Goal: Task Accomplishment & Management: Manage account settings

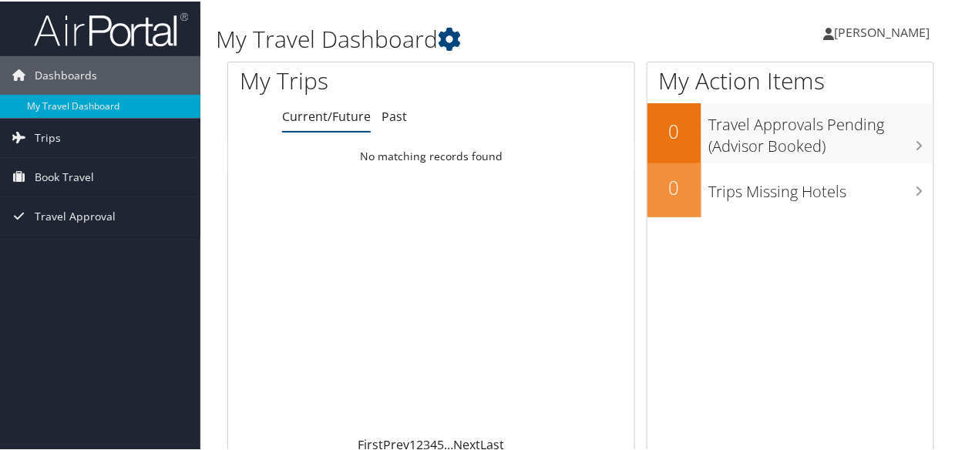
click at [891, 33] on span "[PERSON_NAME]" at bounding box center [883, 30] width 96 height 17
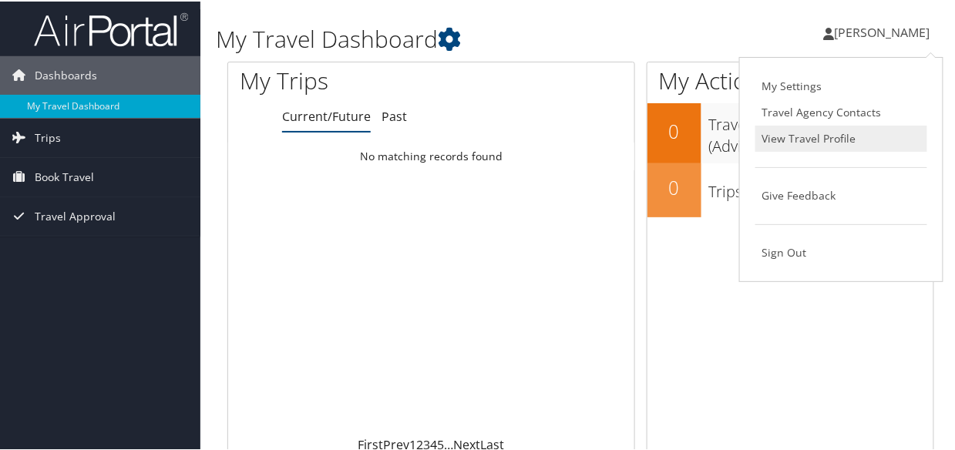
click at [824, 138] on link "View Travel Profile" at bounding box center [842, 137] width 172 height 26
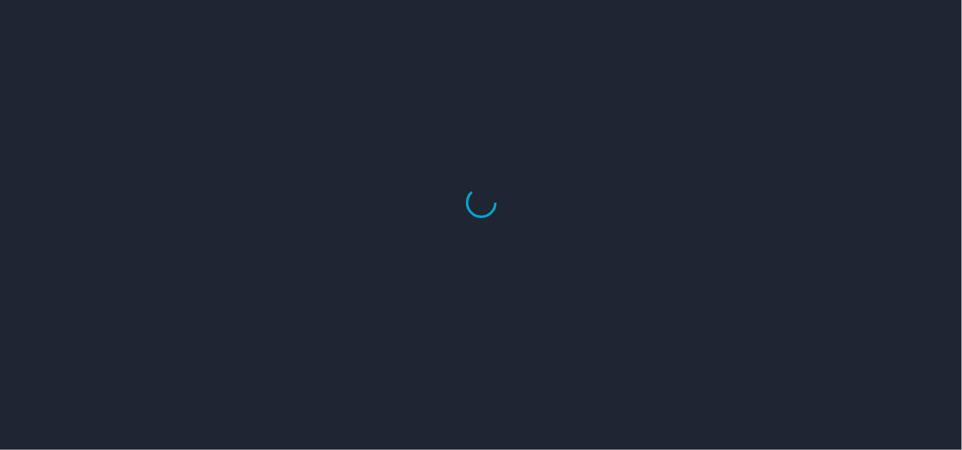
select select "US"
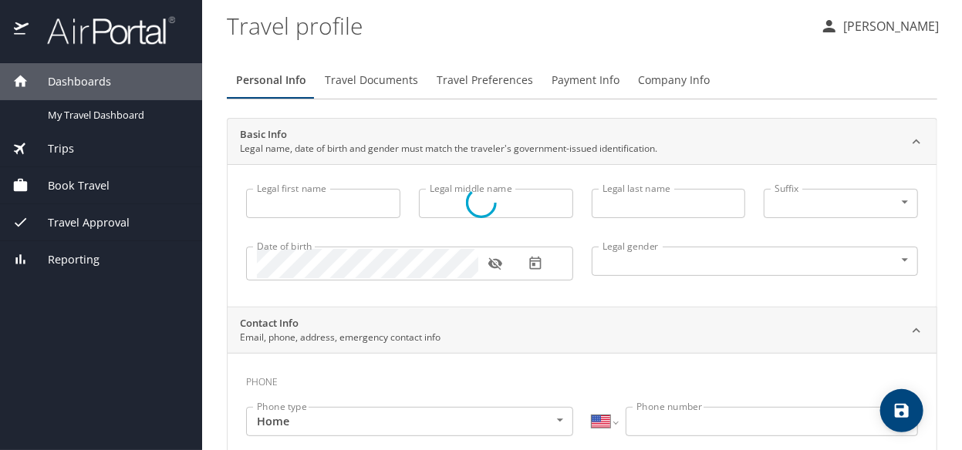
type input "Linchi"
type input "Hsu"
type input "Female"
type input "Alex"
type input "Henke"
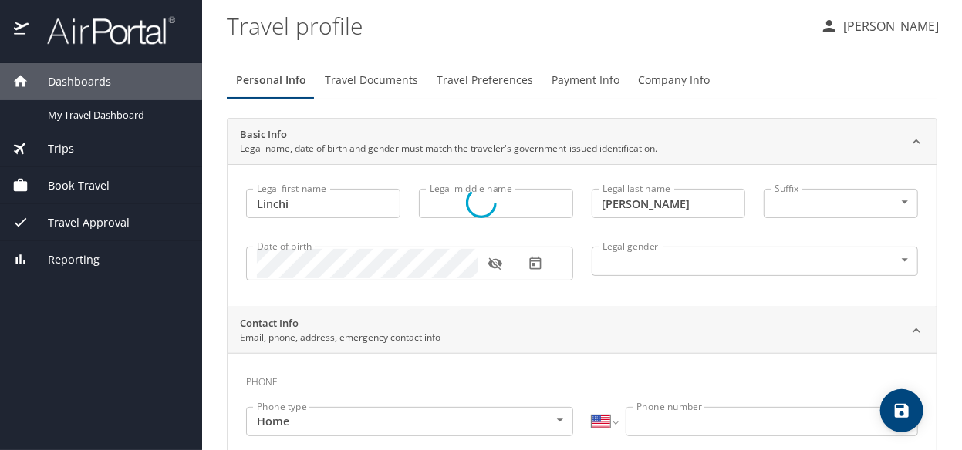
select select "EG"
type input "068 220697"
select select "US"
select select "EG"
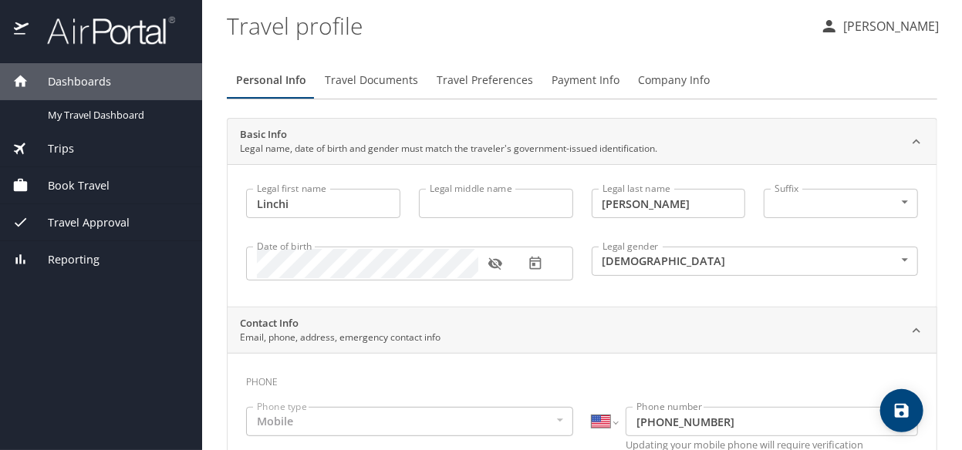
click at [496, 263] on icon "button" at bounding box center [494, 263] width 15 height 15
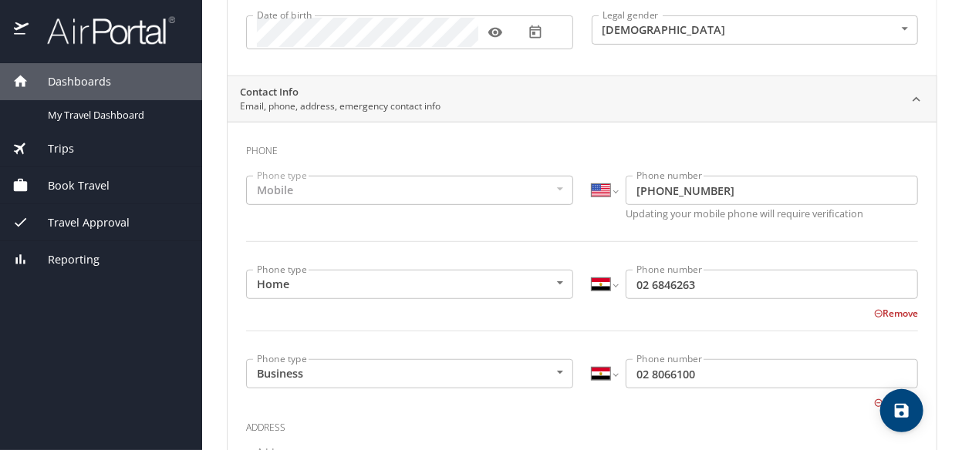
scroll to position [308, 0]
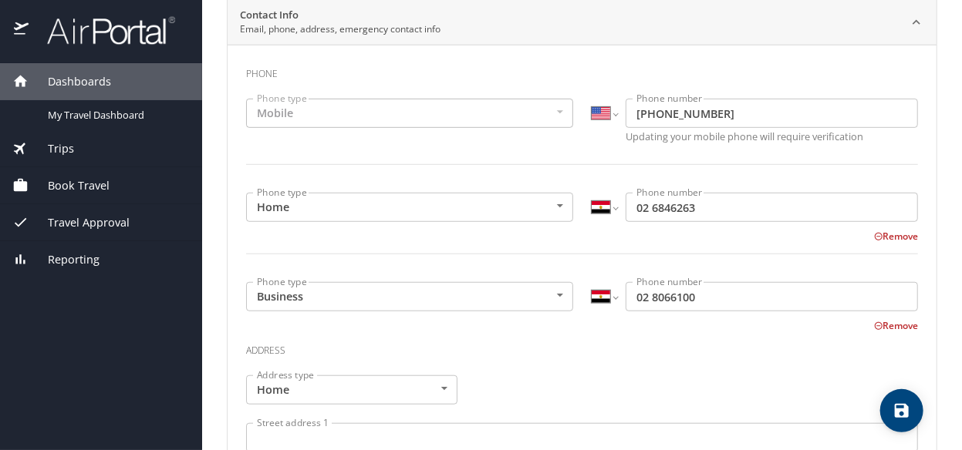
click at [885, 329] on button "Remove" at bounding box center [896, 325] width 44 height 13
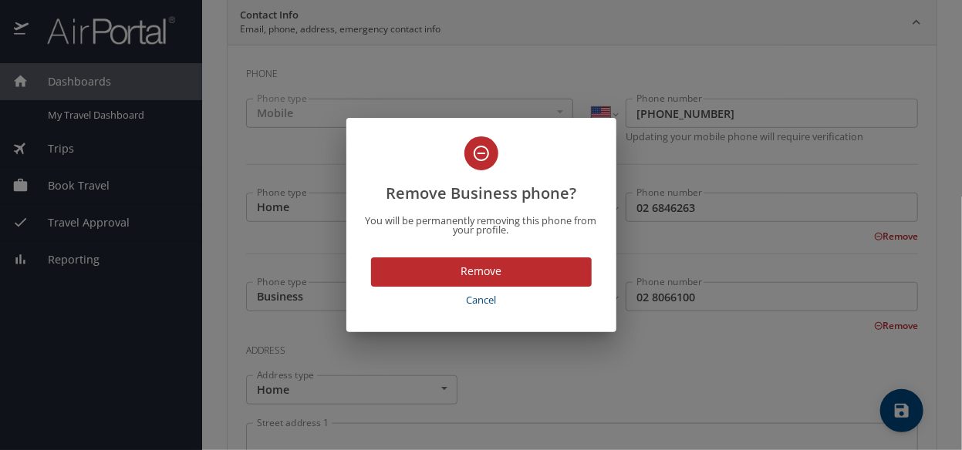
click at [531, 265] on span "Remove" at bounding box center [481, 271] width 196 height 19
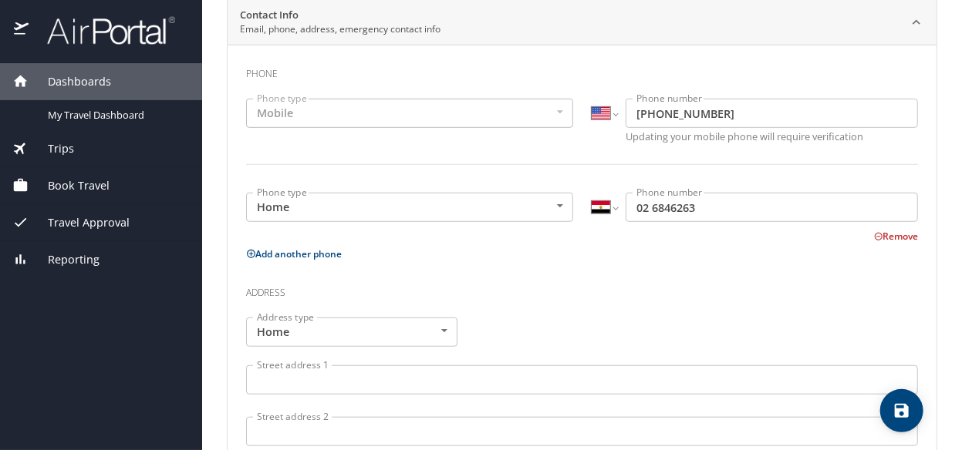
click at [885, 238] on button "Remove" at bounding box center [896, 236] width 44 height 13
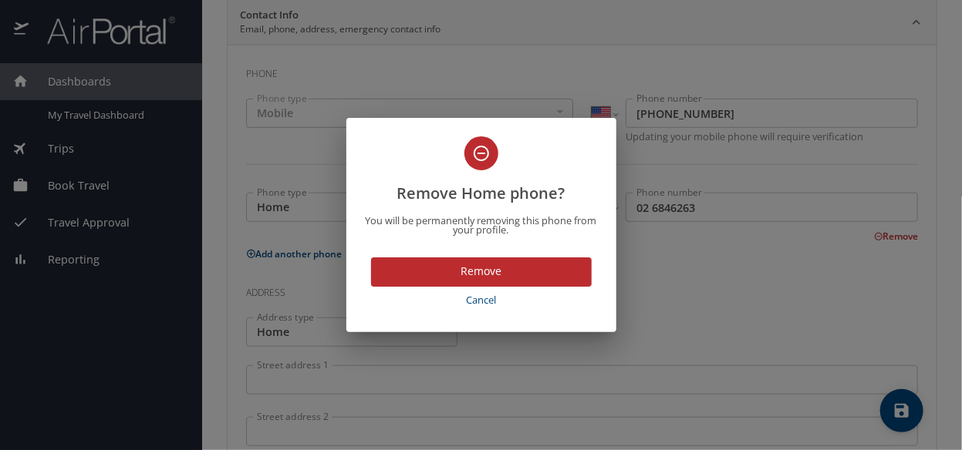
click at [542, 268] on span "Remove" at bounding box center [481, 271] width 196 height 19
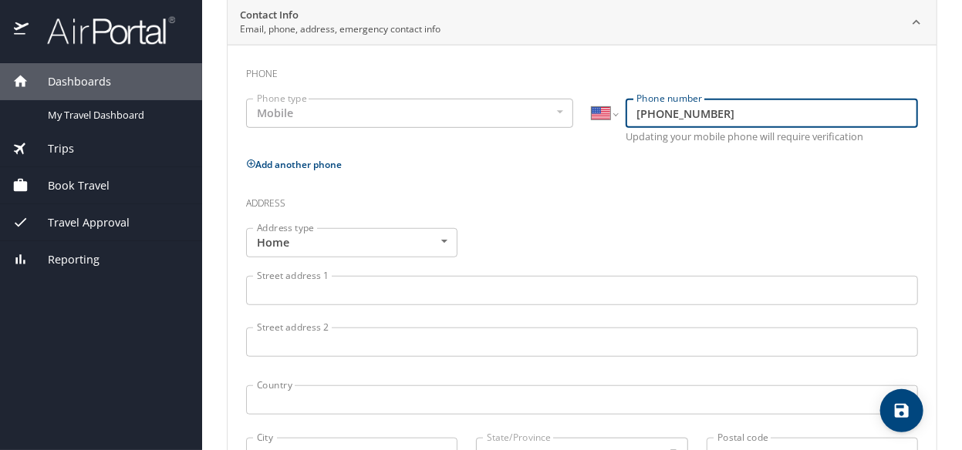
click at [681, 120] on input "(857) 413-1598" at bounding box center [771, 113] width 292 height 29
type input "(206) 227-3057"
click at [643, 187] on h3 "Address" at bounding box center [582, 200] width 672 height 26
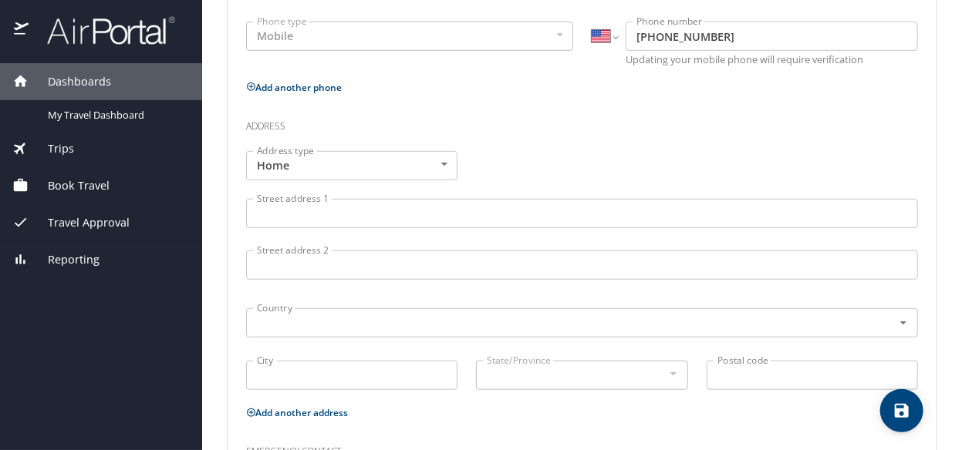
scroll to position [541, 0]
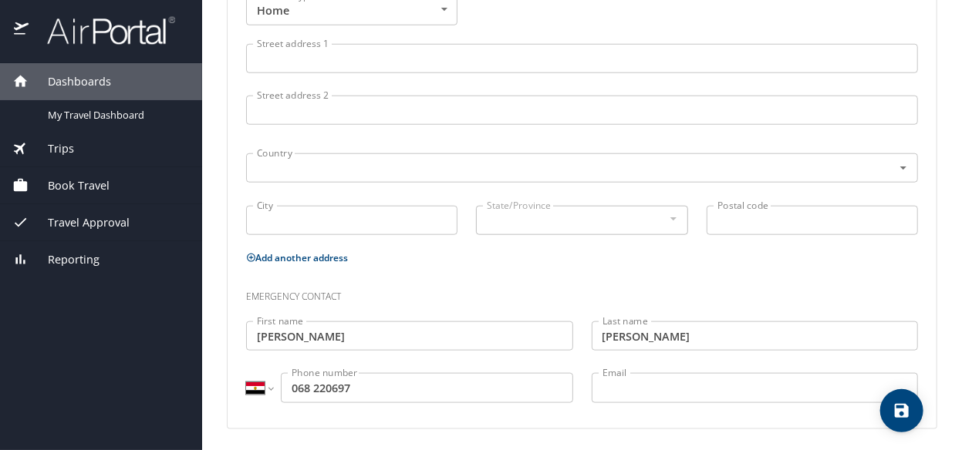
click at [457, 393] on input "068 220697" at bounding box center [427, 387] width 292 height 29
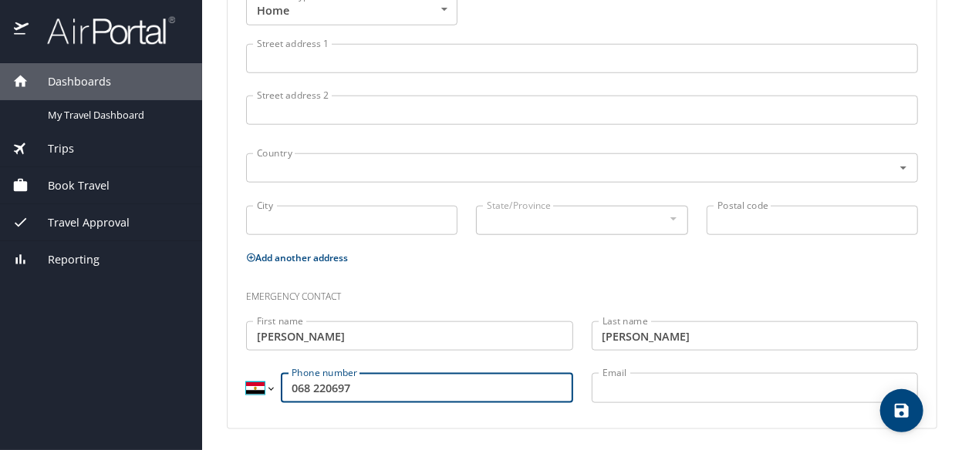
click at [267, 385] on select "International Afghanistan Åland Islands Albania Algeria American Samoa Andorra …" at bounding box center [259, 387] width 26 height 29
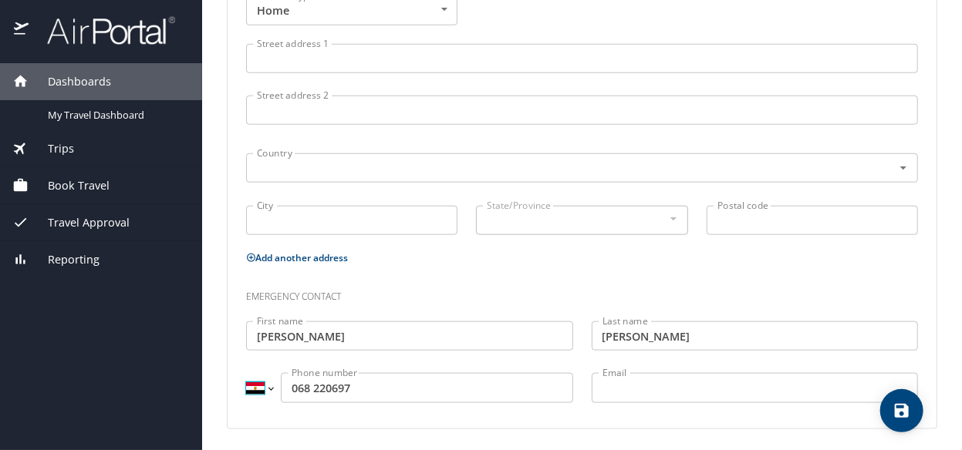
select select "US"
click at [246, 373] on select "International Afghanistan Åland Islands Albania Algeria American Samoa Andorra …" at bounding box center [259, 387] width 26 height 29
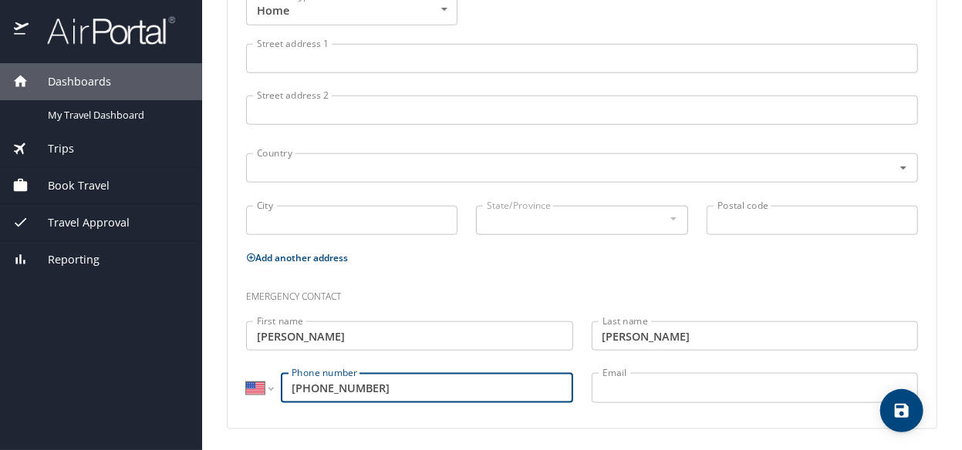
type input "(206) 822-0697"
click at [386, 420] on div "Phone Phone type Mobile Mobile Phone type International Afghanistan Åland Islan…" at bounding box center [581, 120] width 709 height 615
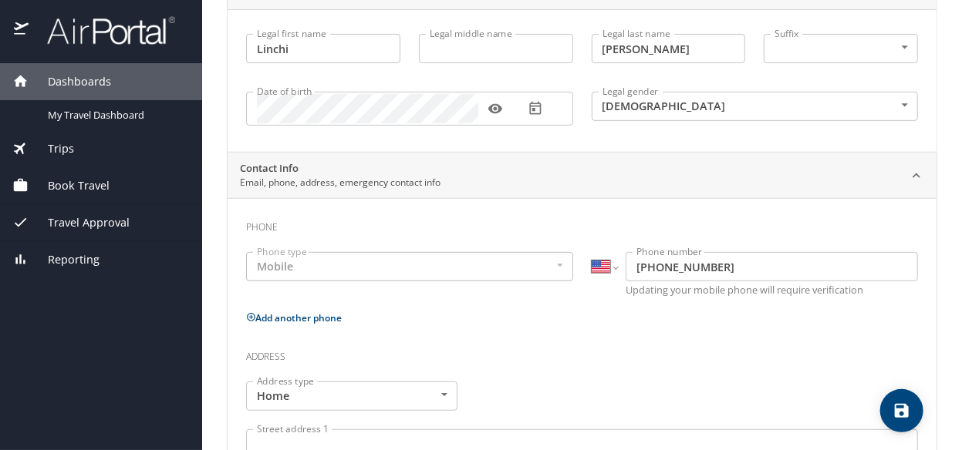
scroll to position [0, 0]
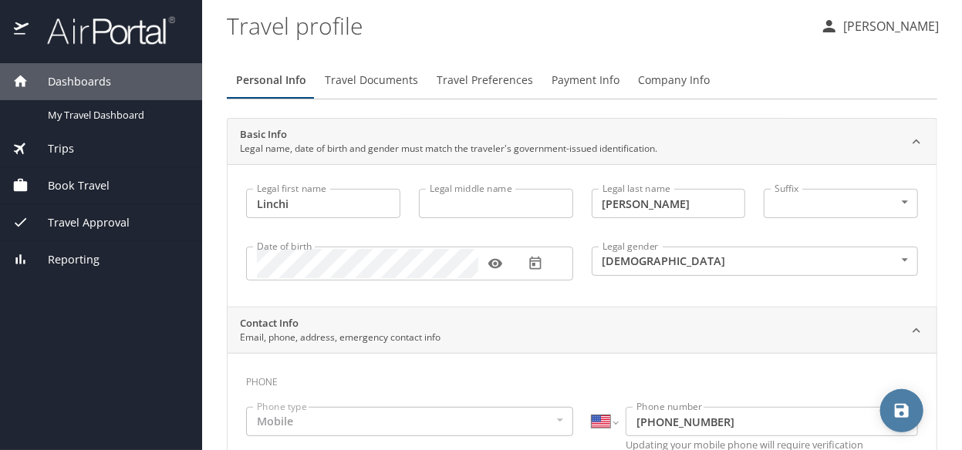
click at [898, 402] on icon "save" at bounding box center [901, 411] width 19 height 19
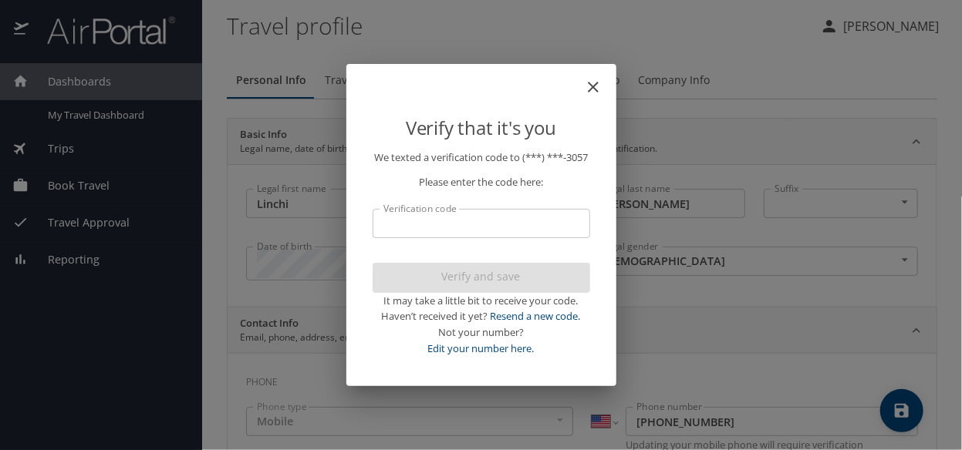
click at [510, 236] on input "Verification code" at bounding box center [480, 223] width 217 height 29
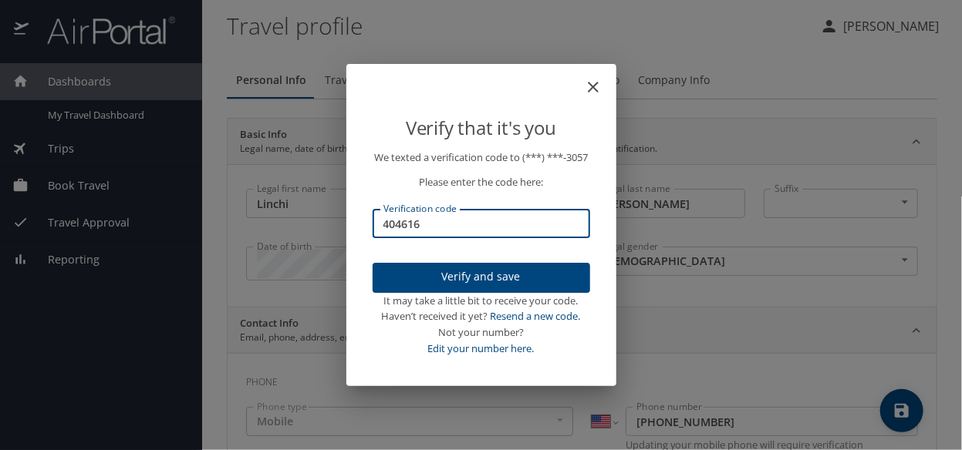
type input "404616"
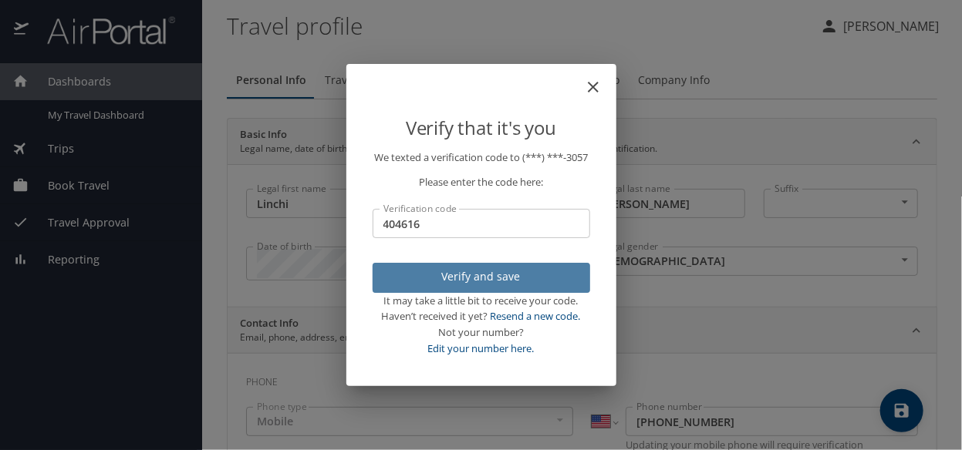
click at [516, 287] on span "Verify and save" at bounding box center [481, 277] width 193 height 19
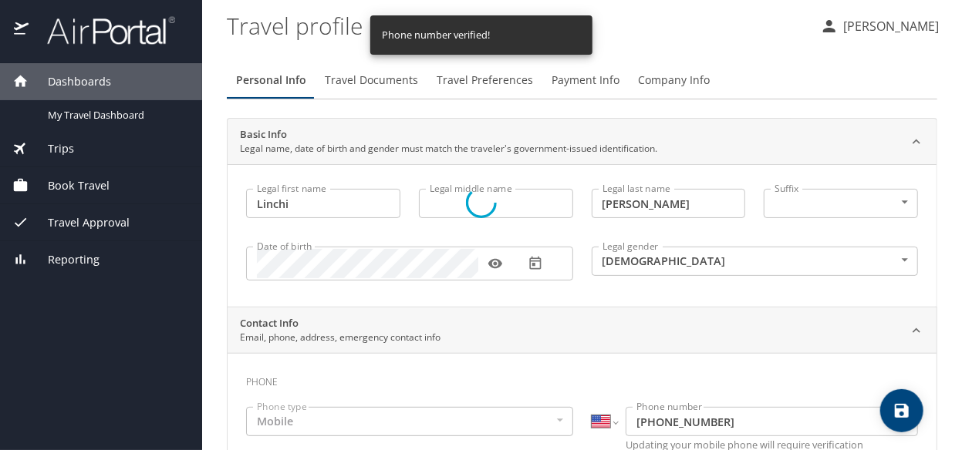
select select "US"
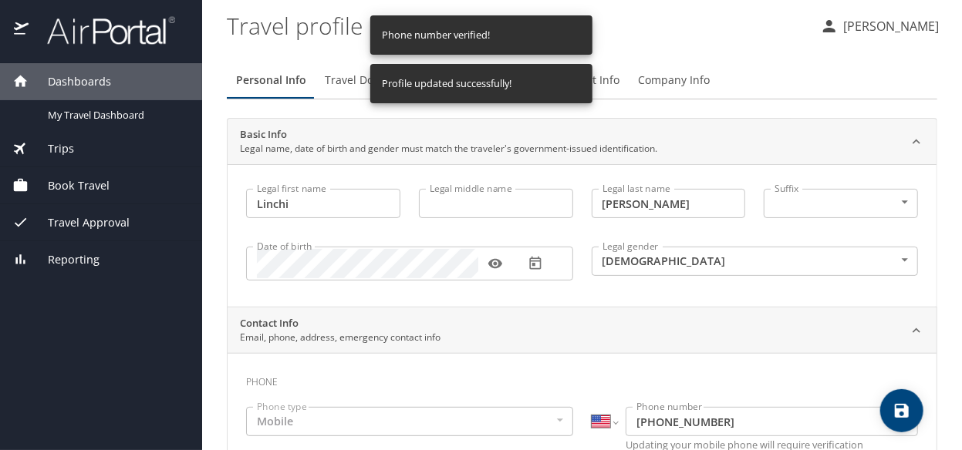
select select "US"
click at [84, 149] on div "Trips" at bounding box center [100, 148] width 177 height 17
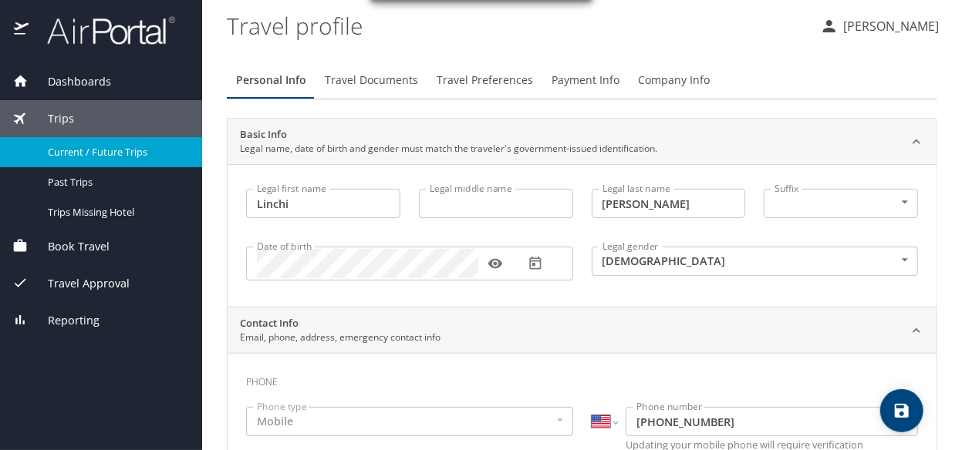
click at [89, 156] on span "Current / Future Trips" at bounding box center [116, 152] width 136 height 15
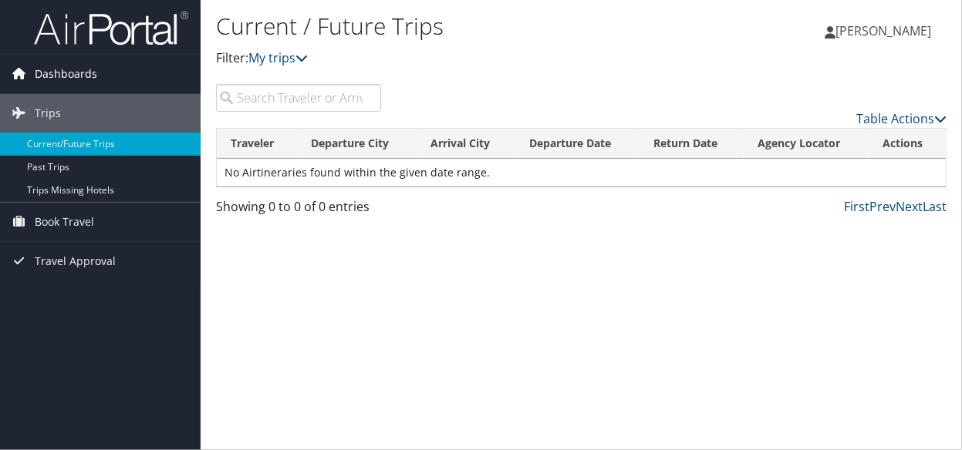
click at [35, 76] on span "Dashboards" at bounding box center [66, 74] width 62 height 39
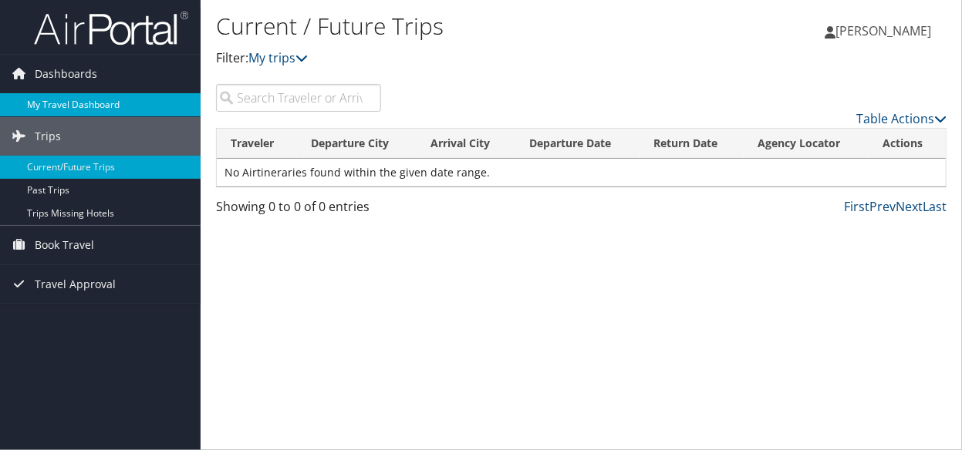
click at [47, 108] on link "My Travel Dashboard" at bounding box center [100, 104] width 200 height 23
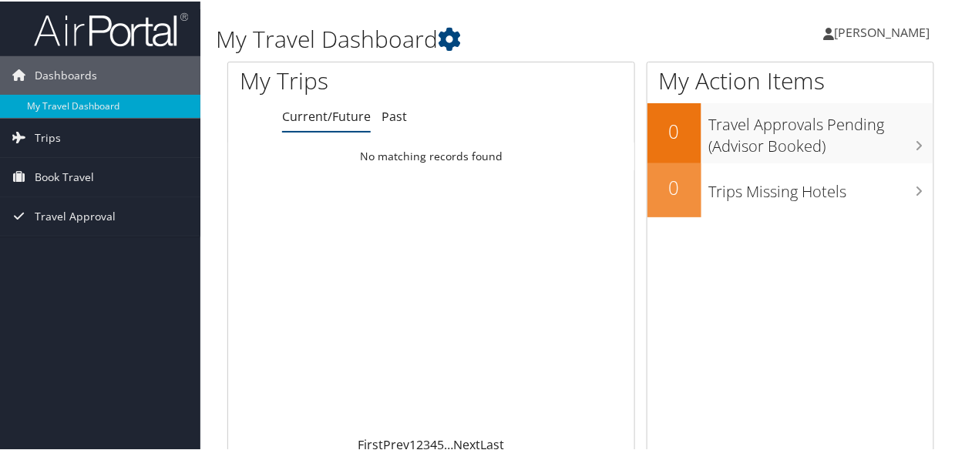
click at [897, 32] on span "[PERSON_NAME]" at bounding box center [883, 30] width 96 height 17
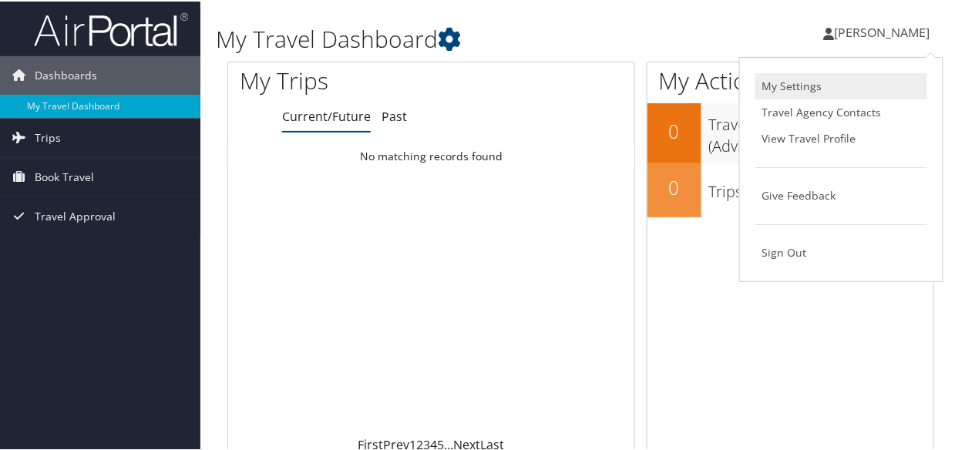
click at [782, 81] on link "My Settings" at bounding box center [842, 85] width 172 height 26
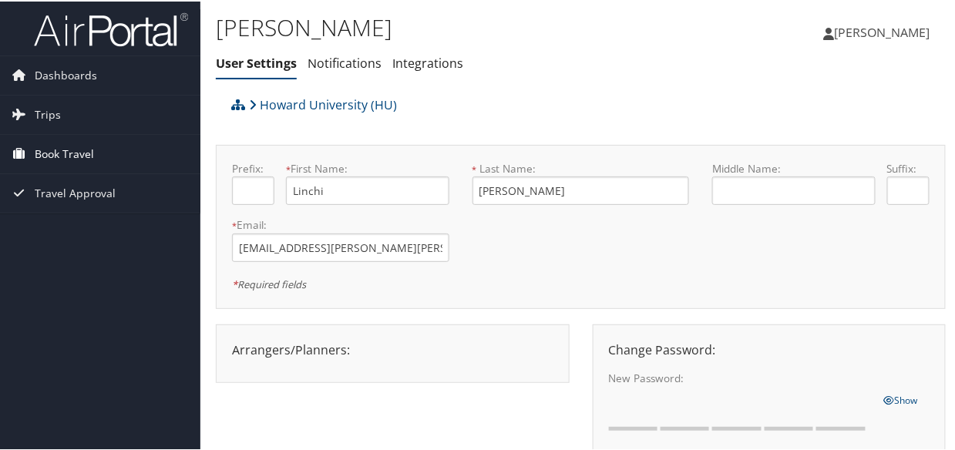
click at [51, 160] on span "Book Travel" at bounding box center [64, 152] width 59 height 39
click at [53, 67] on span "Dashboards" at bounding box center [66, 74] width 62 height 39
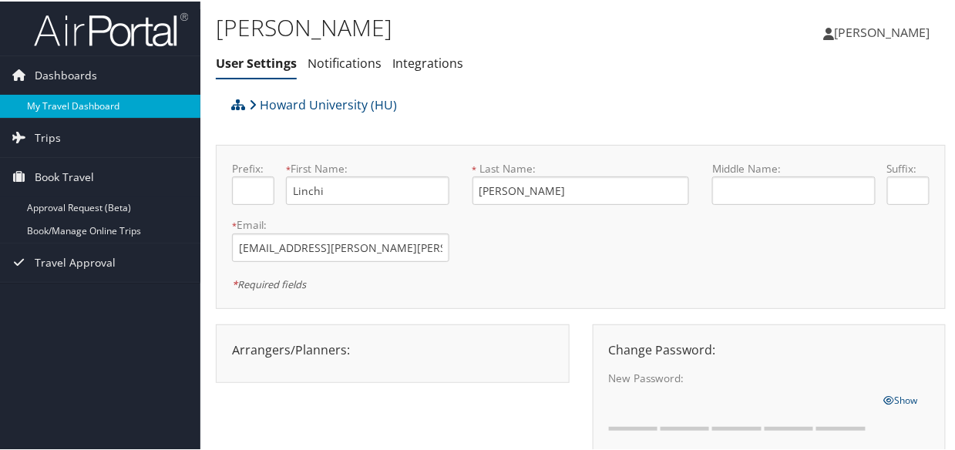
click at [51, 97] on link "My Travel Dashboard" at bounding box center [100, 104] width 200 height 23
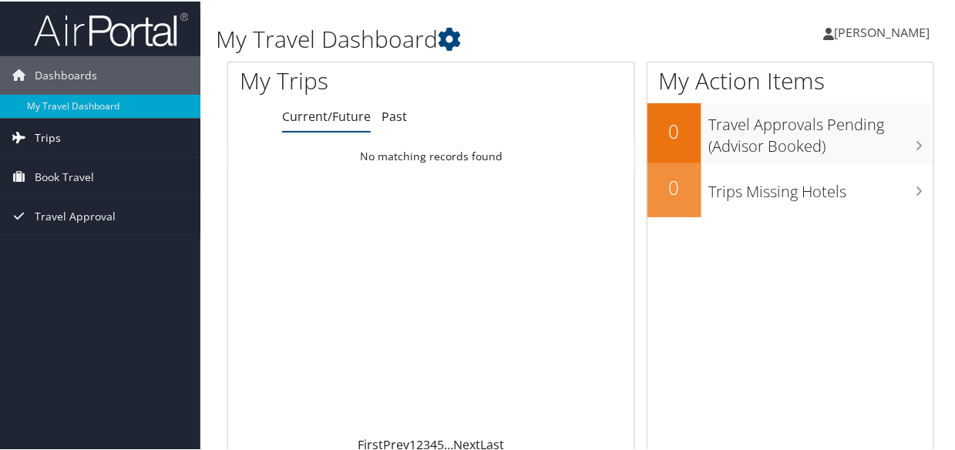
click at [38, 127] on span "Trips" at bounding box center [48, 136] width 26 height 39
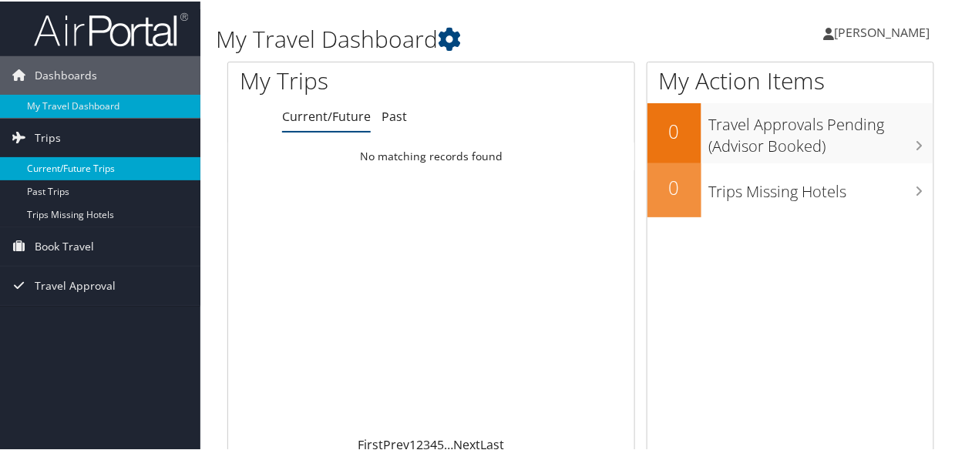
click at [69, 171] on link "Current/Future Trips" at bounding box center [100, 167] width 200 height 23
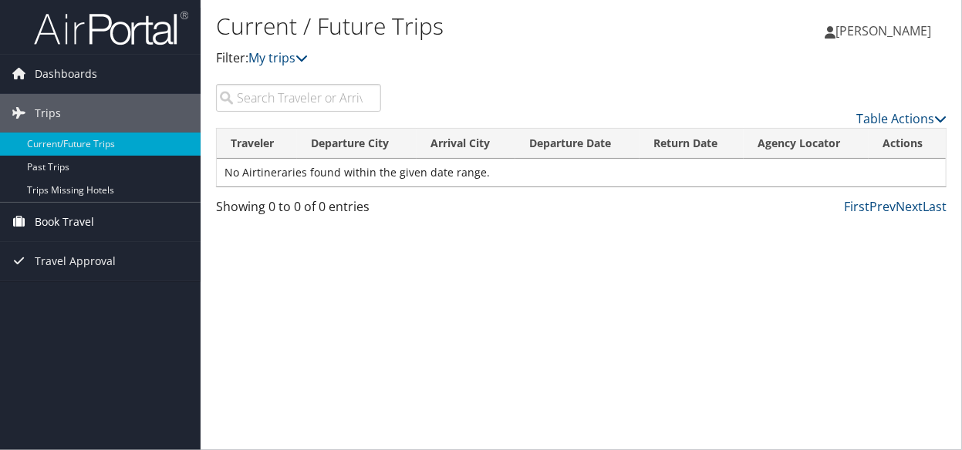
click at [110, 219] on link "Book Travel" at bounding box center [100, 222] width 200 height 39
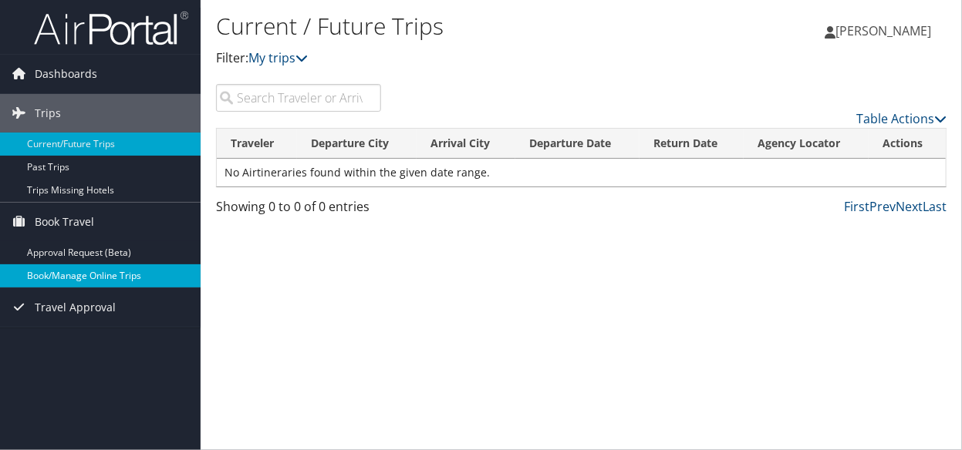
click at [61, 277] on link "Book/Manage Online Trips" at bounding box center [100, 275] width 200 height 23
